Goal: Information Seeking & Learning: Find specific page/section

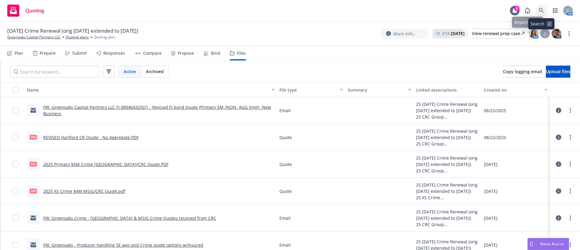
click at [539, 9] on link at bounding box center [541, 11] width 12 height 12
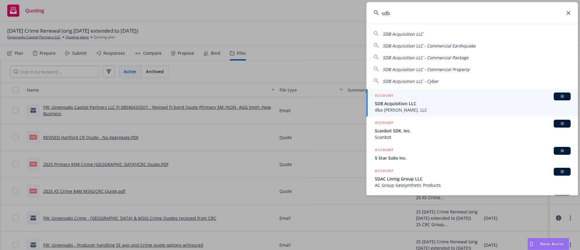
type input "sdb"
click at [441, 100] on span "SDB Acquisition LLC" at bounding box center [473, 103] width 196 height 6
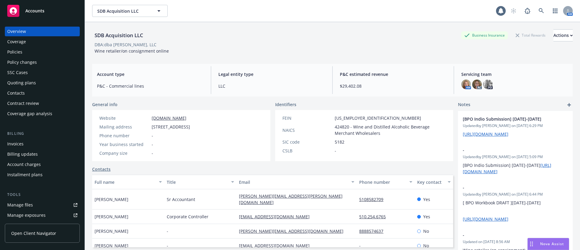
click at [35, 51] on div "Policies" at bounding box center [42, 52] width 70 height 10
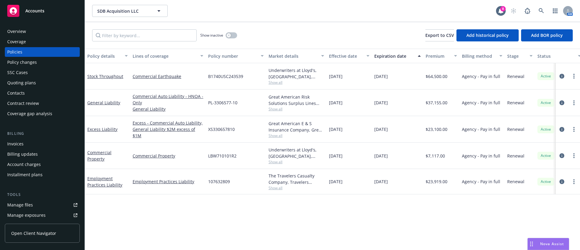
click at [40, 80] on div "Quoting plans" at bounding box center [42, 83] width 70 height 10
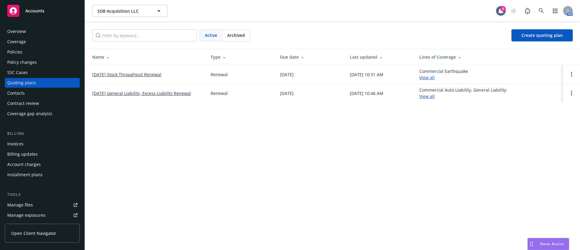
click at [136, 92] on link "[DATE] General Liability, Excess Liability Renewal" at bounding box center [141, 93] width 99 height 6
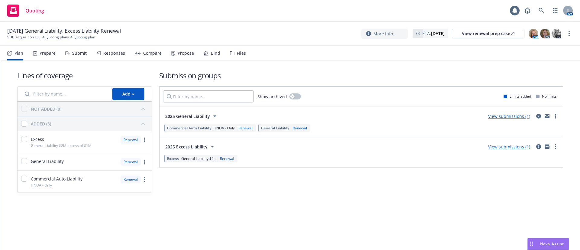
click at [50, 52] on div "Prepare" at bounding box center [48, 53] width 16 height 5
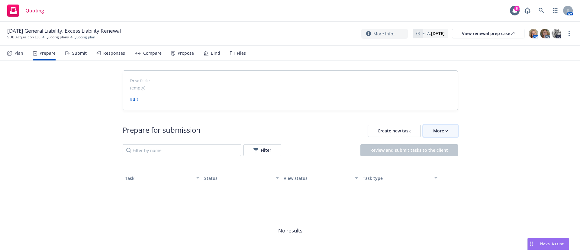
click at [437, 132] on div "More" at bounding box center [440, 130] width 15 height 11
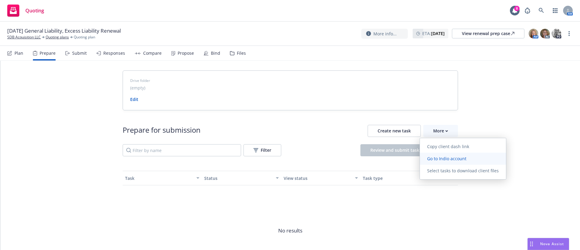
click at [449, 159] on span "Go to Indio account" at bounding box center [447, 159] width 54 height 6
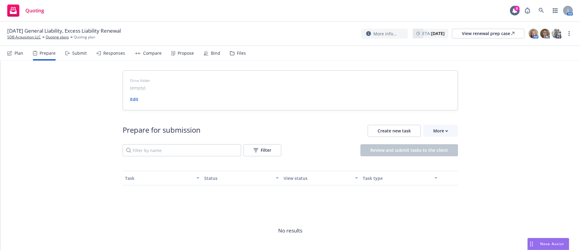
click at [246, 56] on nav "Plan Prepare Submit Responses Compare Propose Bind Files" at bounding box center [290, 53] width 566 height 15
click at [243, 54] on div "Files" at bounding box center [241, 53] width 9 height 5
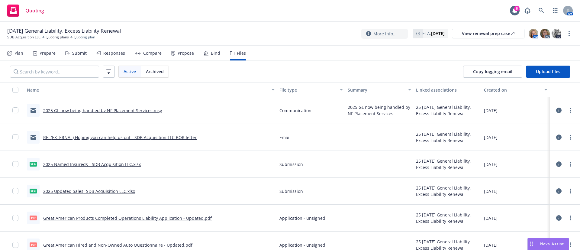
click at [116, 110] on link "2025 GL now being handled by NF Placement Services.msg" at bounding box center [102, 111] width 119 height 6
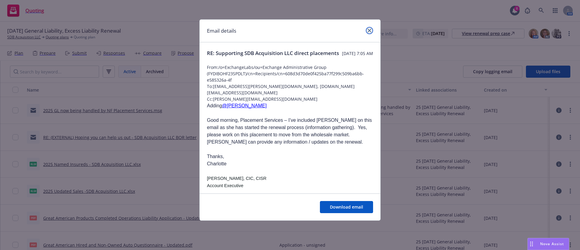
click at [371, 29] on icon "close" at bounding box center [370, 31] width 4 height 4
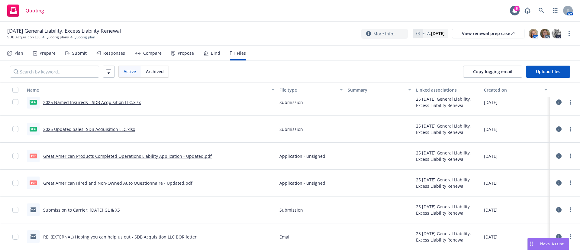
scroll to position [91, 0]
